Goal: Information Seeking & Learning: Check status

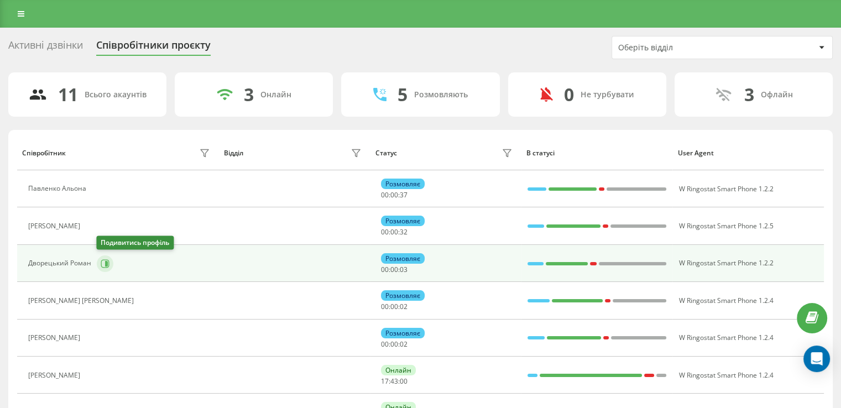
click at [101, 265] on icon at bounding box center [105, 263] width 9 height 9
click at [111, 264] on button at bounding box center [105, 263] width 17 height 17
click at [106, 265] on icon at bounding box center [105, 263] width 9 height 9
click at [105, 264] on icon at bounding box center [106, 263] width 3 height 6
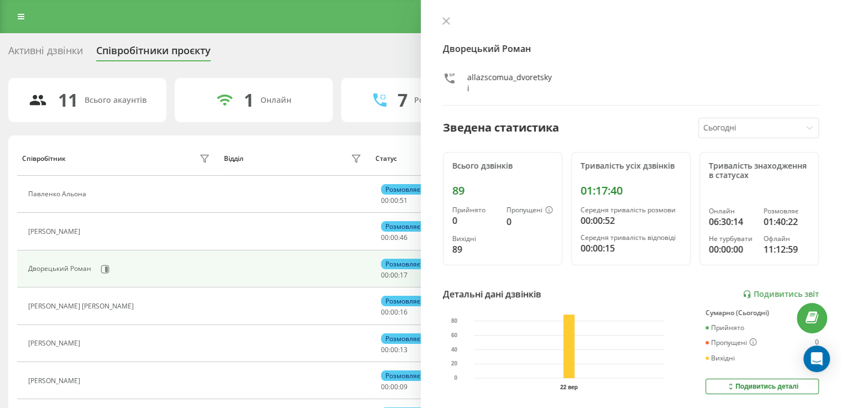
click at [442, 20] on icon at bounding box center [446, 21] width 8 height 8
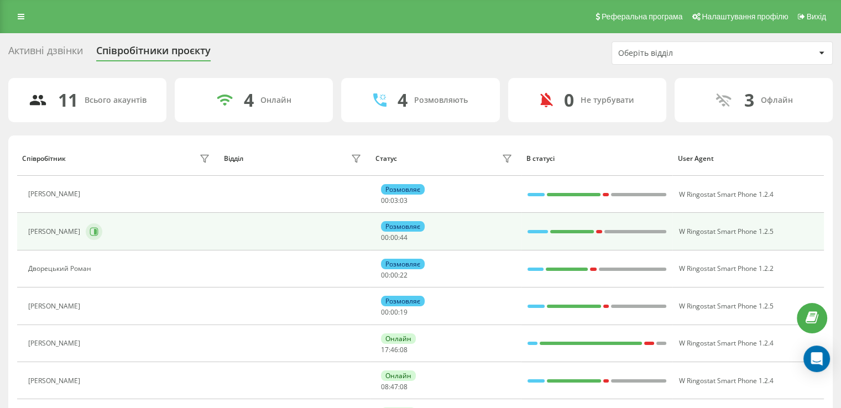
click at [98, 233] on icon at bounding box center [94, 231] width 9 height 9
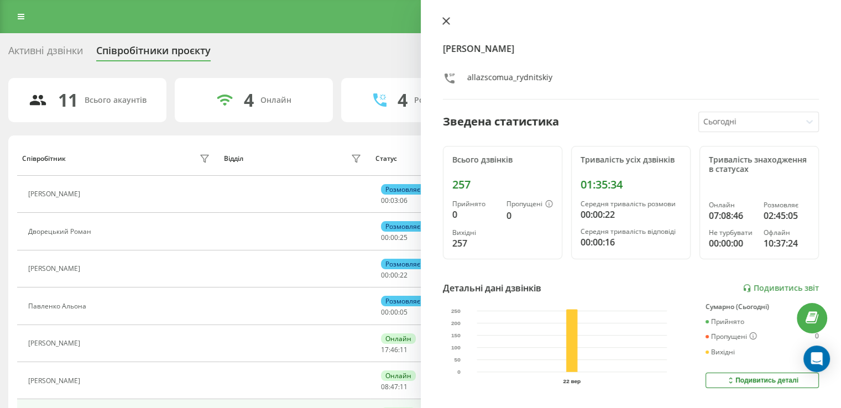
click at [444, 25] on button at bounding box center [446, 22] width 14 height 10
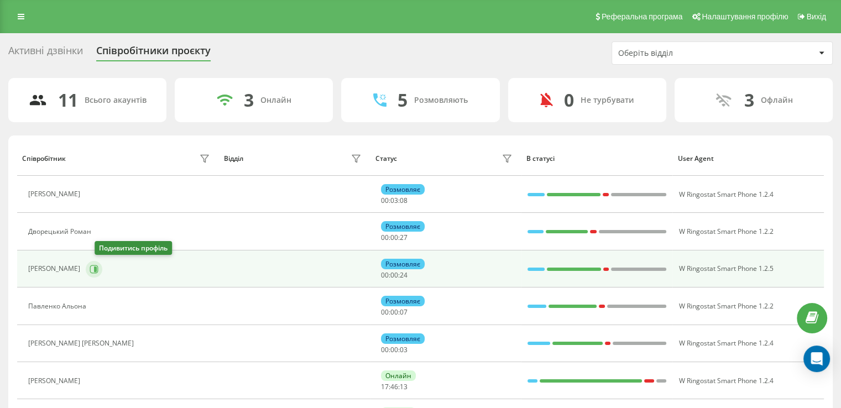
click at [98, 267] on icon at bounding box center [94, 269] width 9 height 9
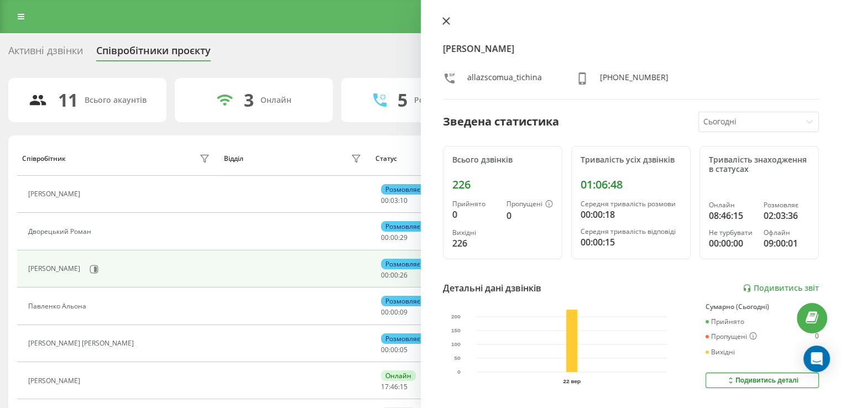
click at [447, 19] on icon at bounding box center [445, 21] width 7 height 7
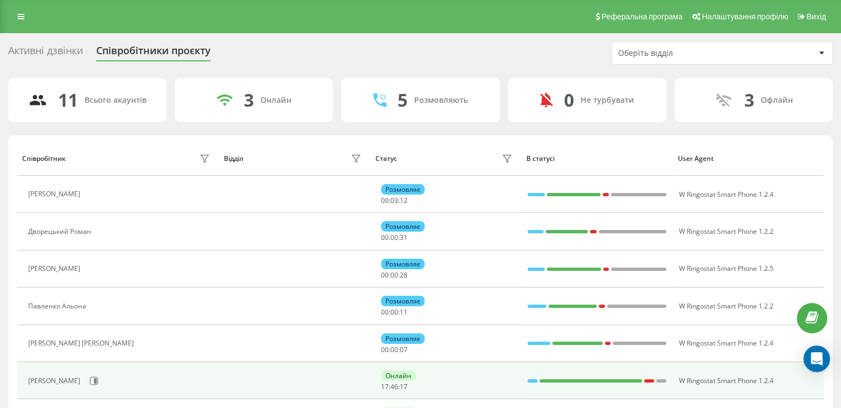
scroll to position [55, 0]
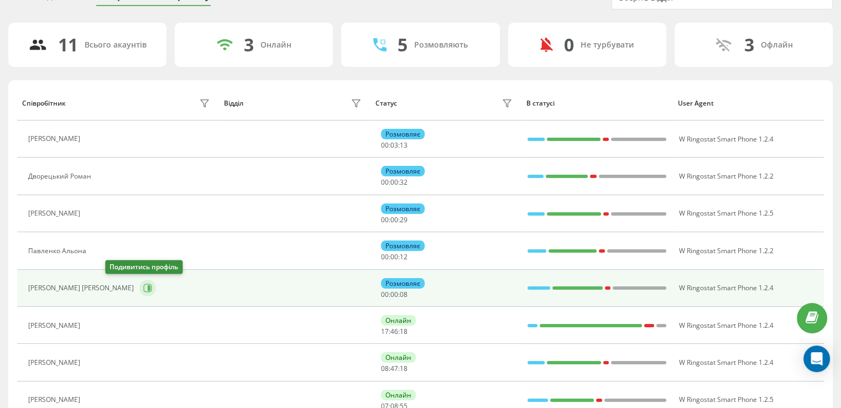
click at [148, 288] on icon at bounding box center [149, 288] width 3 height 6
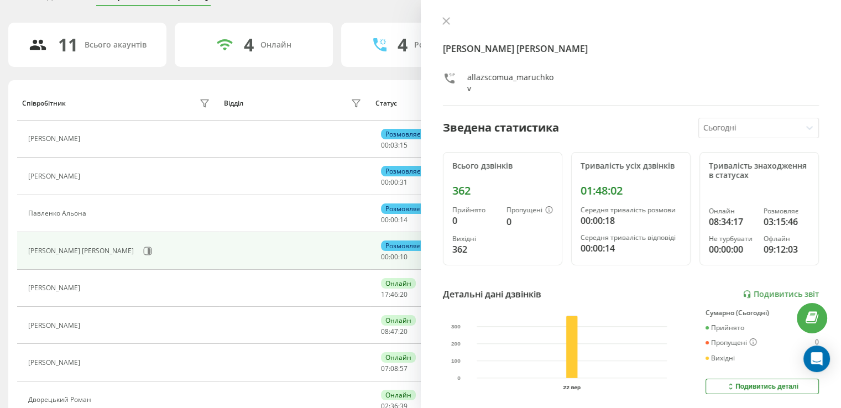
click at [447, 14] on div "Моручков [PERSON_NAME] allazscomua_maruchkov Зведена статистика Сьогодні Всього…" at bounding box center [631, 204] width 421 height 408
click at [444, 20] on icon at bounding box center [445, 21] width 7 height 7
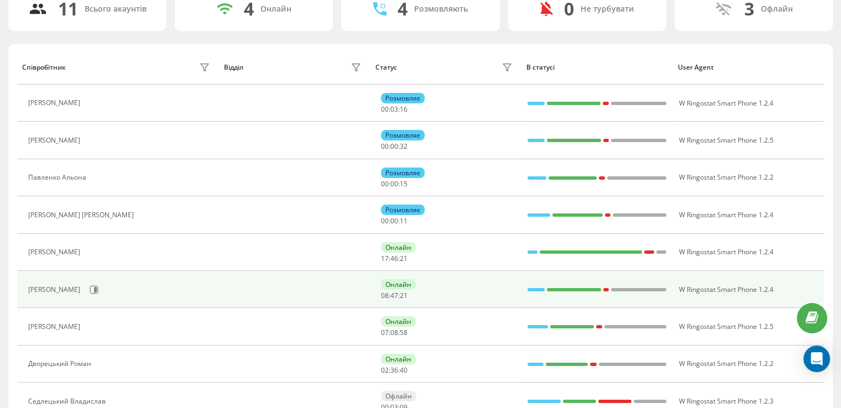
scroll to position [111, 0]
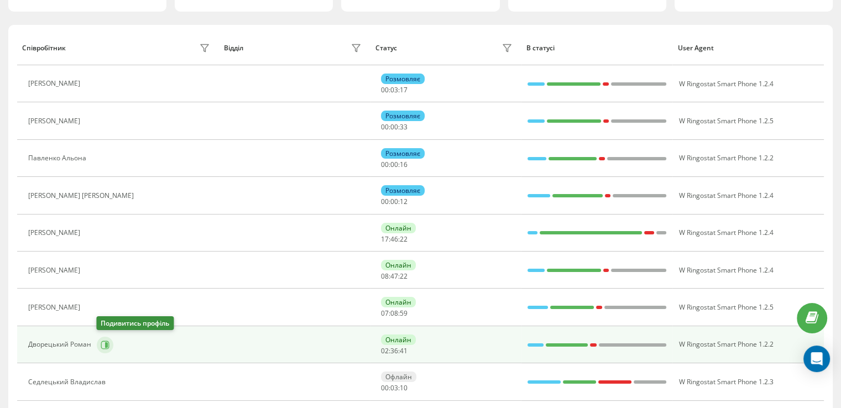
click at [109, 348] on button at bounding box center [105, 345] width 17 height 17
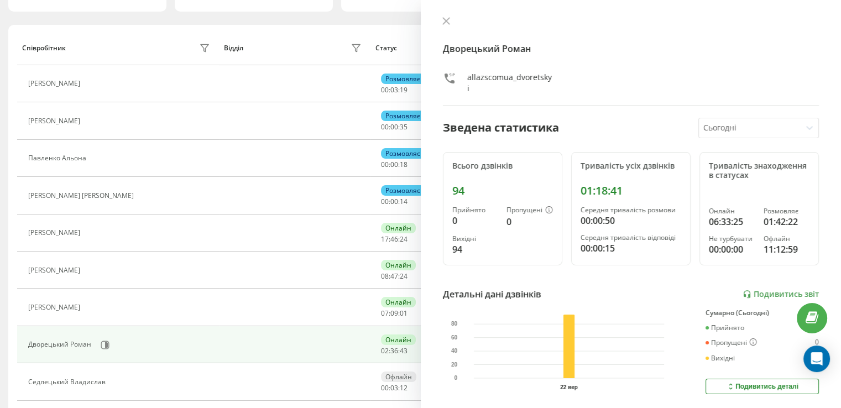
click at [447, 24] on icon at bounding box center [446, 21] width 8 height 8
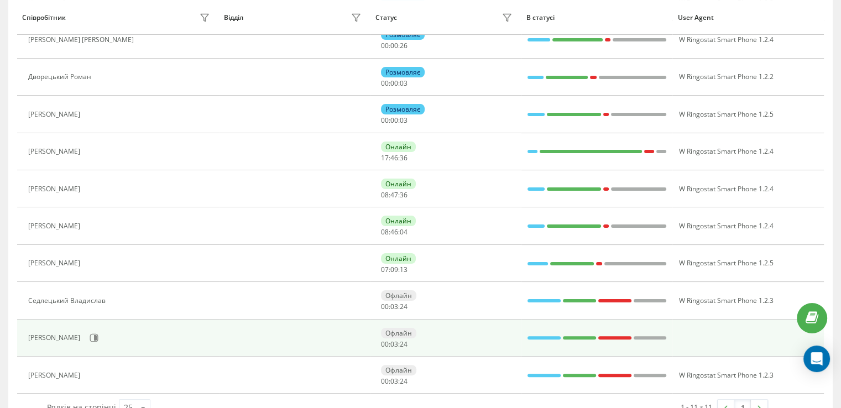
scroll to position [217, 0]
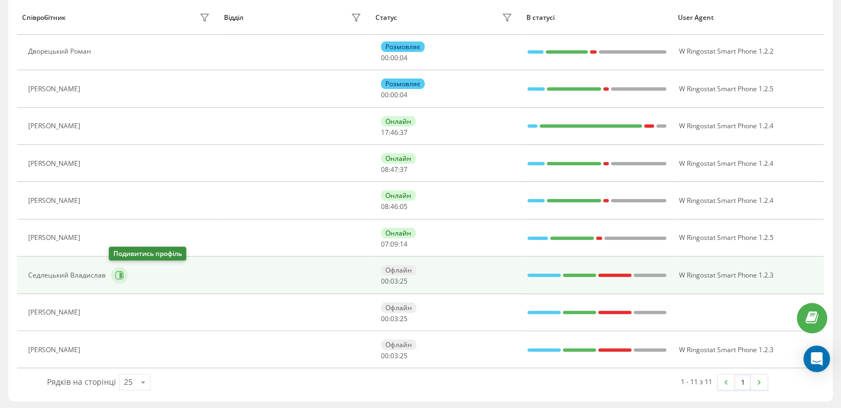
click at [122, 274] on button at bounding box center [119, 275] width 17 height 17
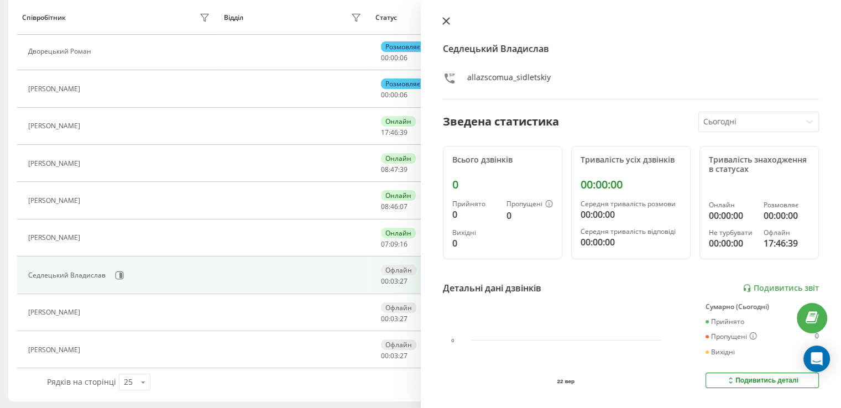
click at [444, 23] on icon at bounding box center [446, 21] width 8 height 8
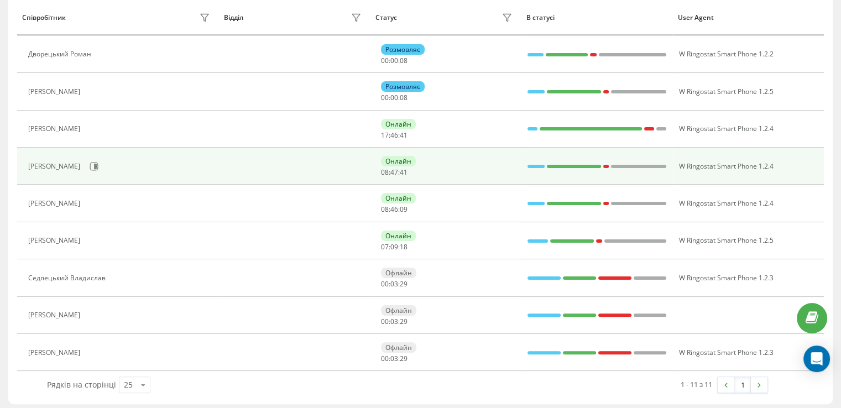
scroll to position [162, 0]
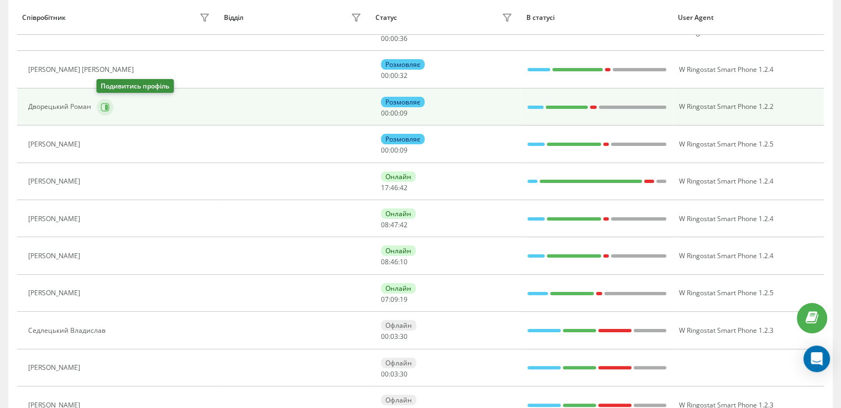
click at [108, 102] on button at bounding box center [105, 107] width 17 height 17
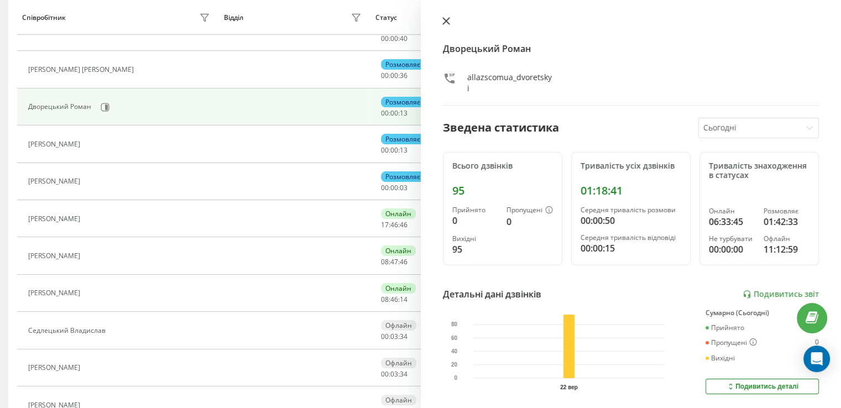
scroll to position [125, 0]
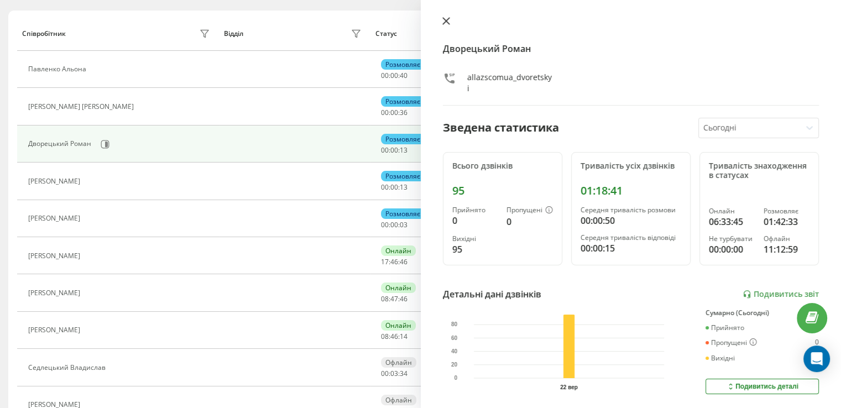
click at [444, 20] on icon at bounding box center [445, 21] width 7 height 7
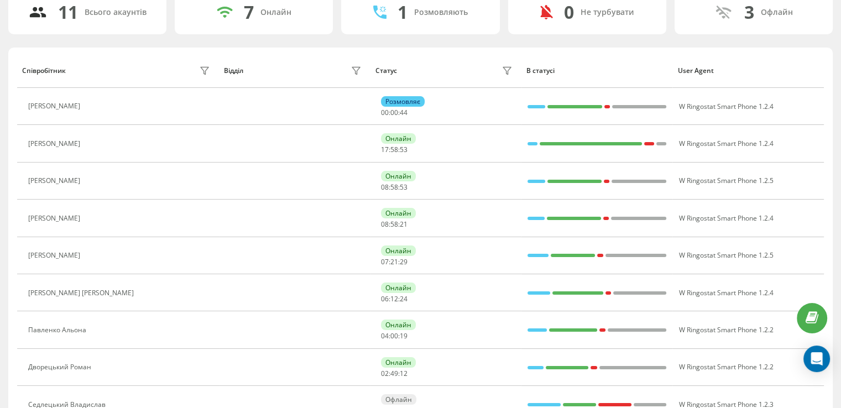
scroll to position [143, 0]
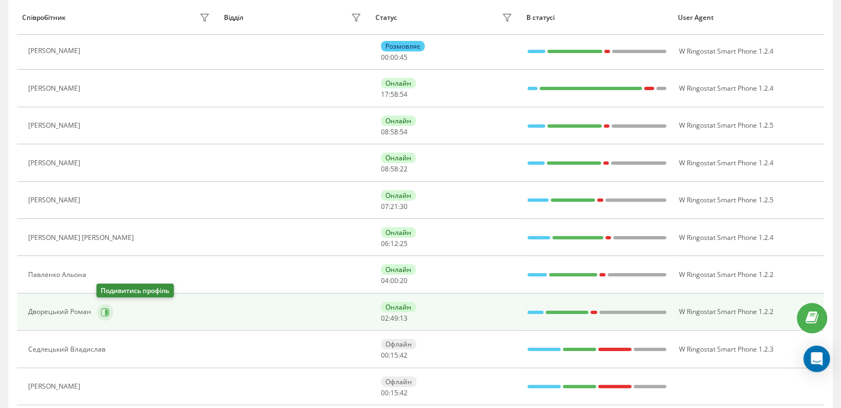
click at [102, 310] on icon at bounding box center [105, 312] width 9 height 9
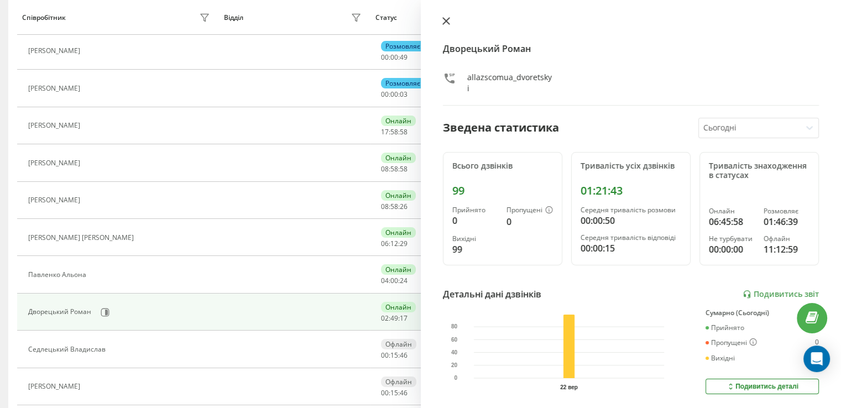
click at [444, 19] on icon at bounding box center [445, 21] width 7 height 7
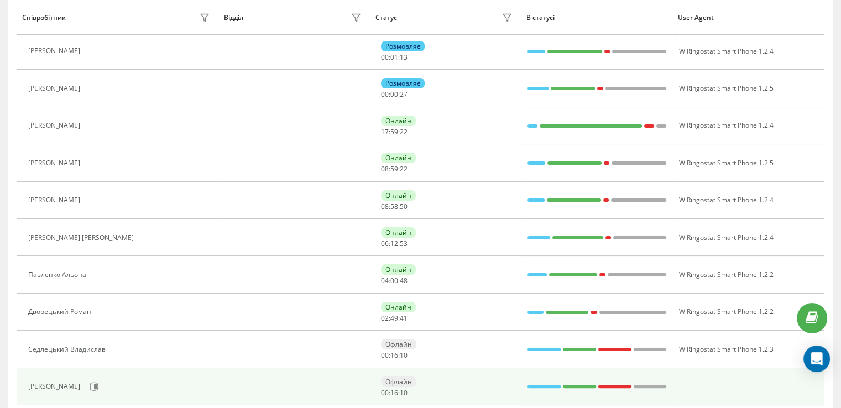
scroll to position [106, 0]
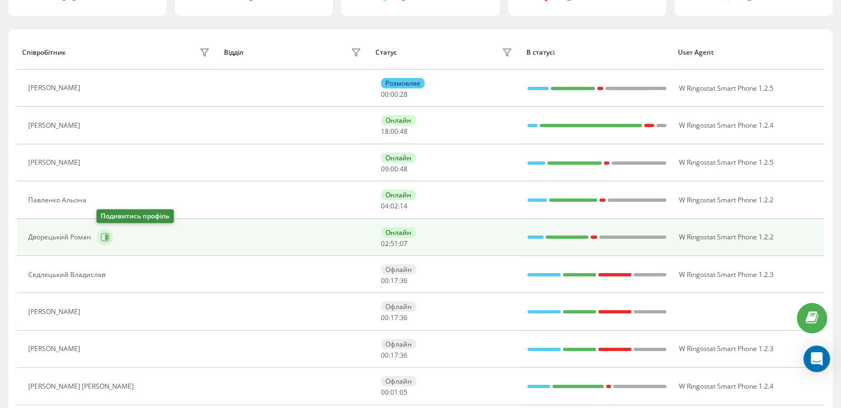
click at [106, 237] on icon at bounding box center [106, 237] width 3 height 6
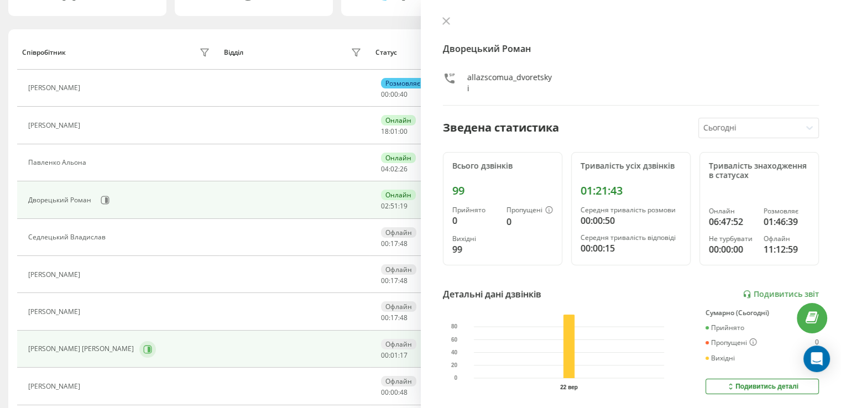
click at [148, 346] on icon at bounding box center [149, 349] width 3 height 6
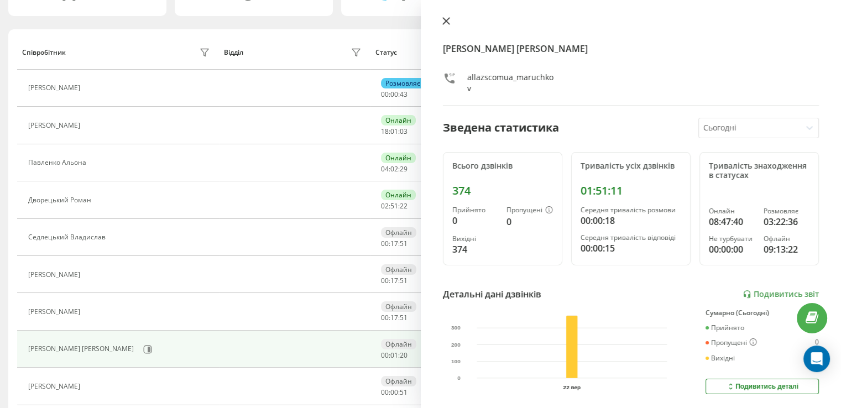
click at [447, 24] on icon at bounding box center [446, 21] width 8 height 8
